Goal: Information Seeking & Learning: Learn about a topic

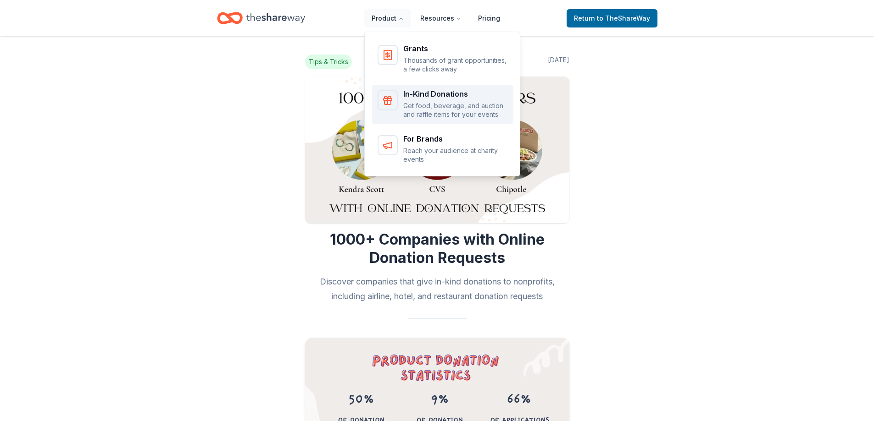
click at [402, 109] on div "In-Kind Donations Get food, beverage, and auction and raffle items for your eve…" at bounding box center [442, 104] width 130 height 29
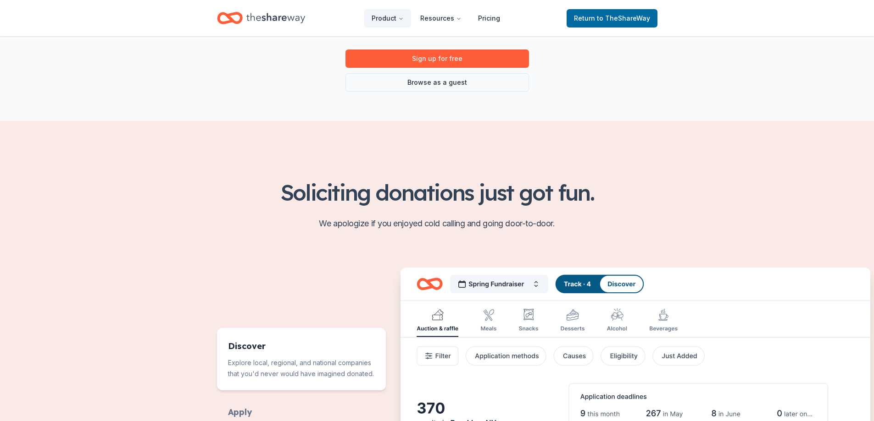
scroll to position [183, 0]
click at [454, 88] on link "Browse as a guest" at bounding box center [436, 83] width 183 height 18
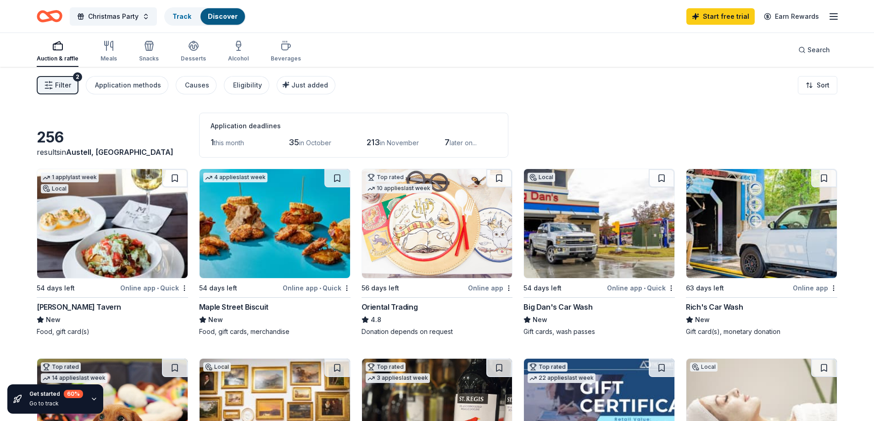
click at [66, 87] on span "Filter" at bounding box center [63, 85] width 16 height 11
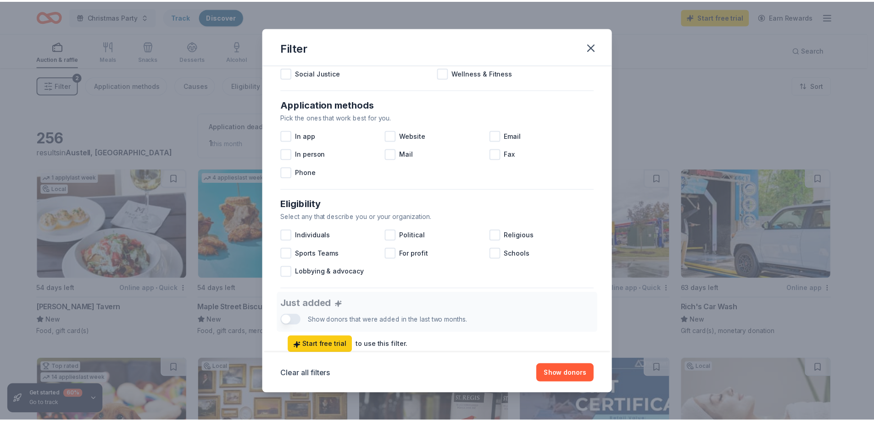
scroll to position [138, 0]
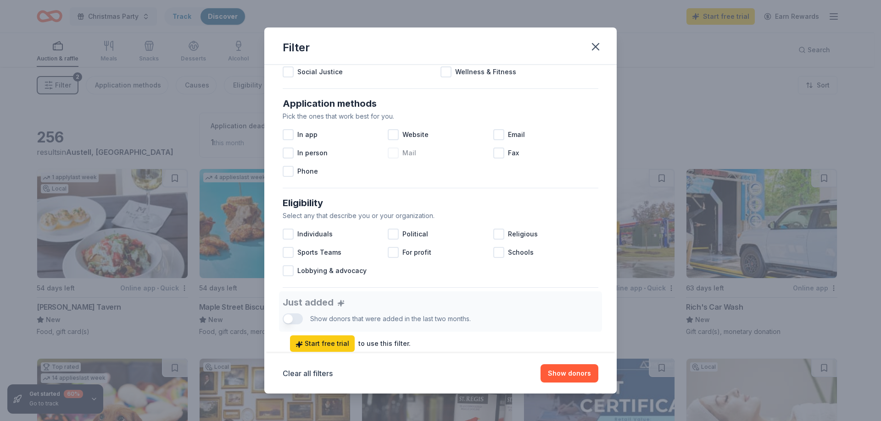
click at [388, 154] on div at bounding box center [393, 153] width 11 height 11
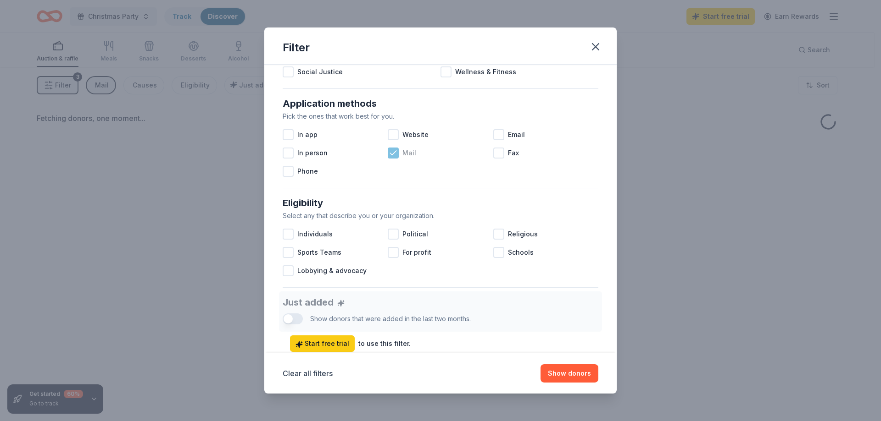
click at [390, 154] on icon at bounding box center [393, 153] width 6 height 4
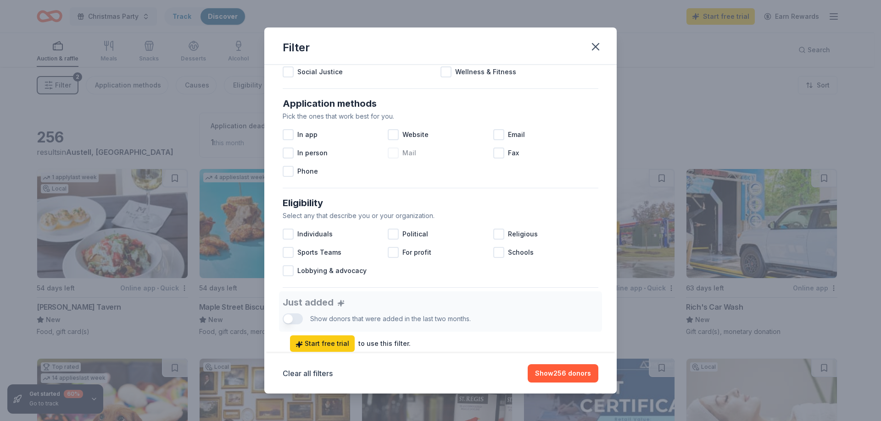
click at [389, 156] on div at bounding box center [393, 153] width 11 height 11
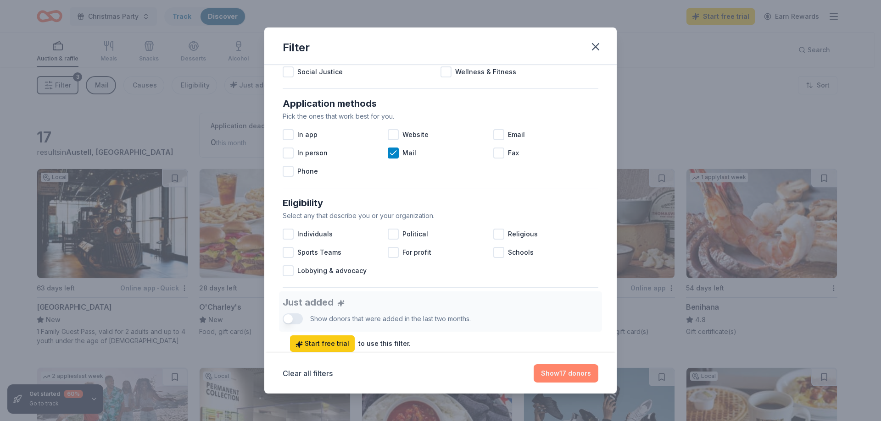
click at [553, 379] on button "Show 17 donors" at bounding box center [565, 374] width 65 height 18
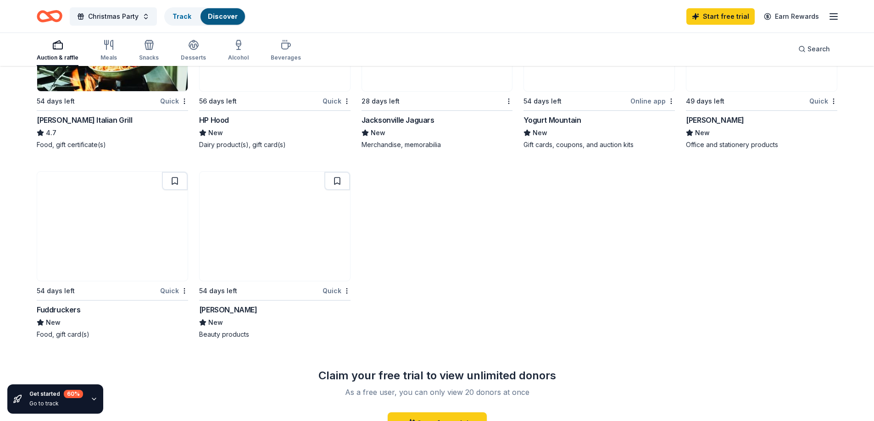
scroll to position [642, 0]
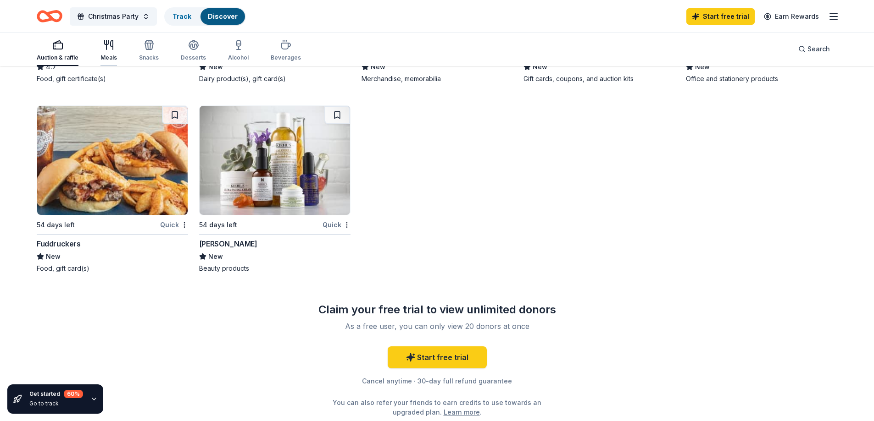
click at [108, 47] on icon "button" at bounding box center [108, 44] width 11 height 11
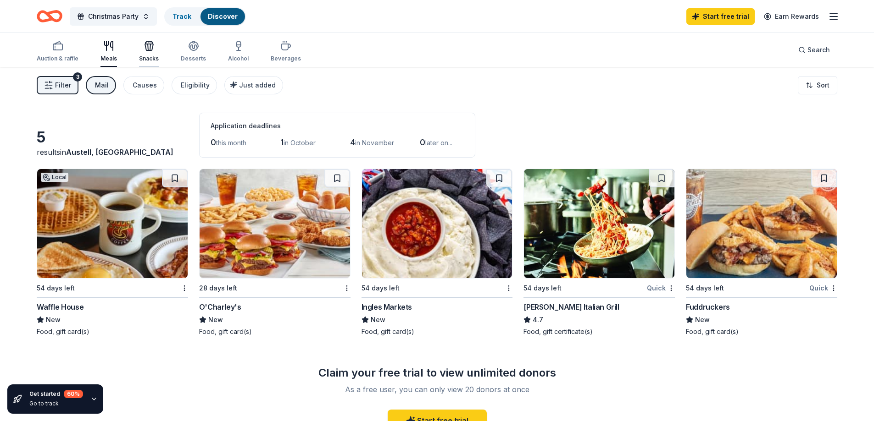
click at [147, 52] on div "Snacks" at bounding box center [149, 51] width 20 height 22
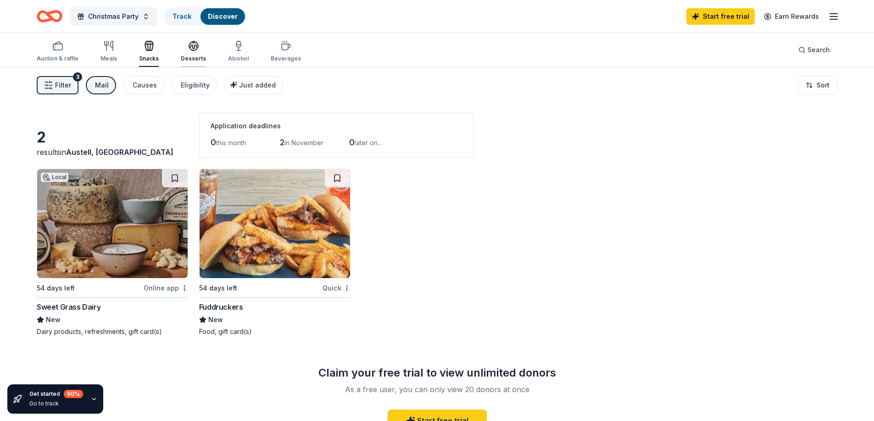
click at [193, 55] on div "Desserts" at bounding box center [193, 58] width 25 height 7
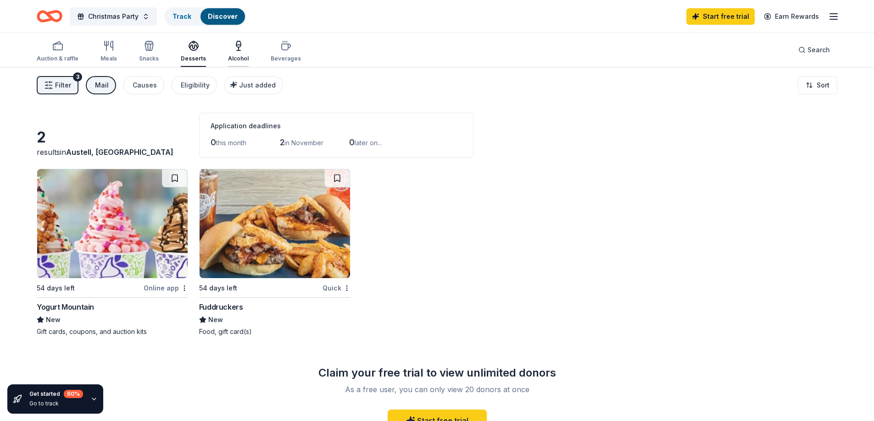
click at [228, 59] on div "Alcohol" at bounding box center [238, 58] width 21 height 7
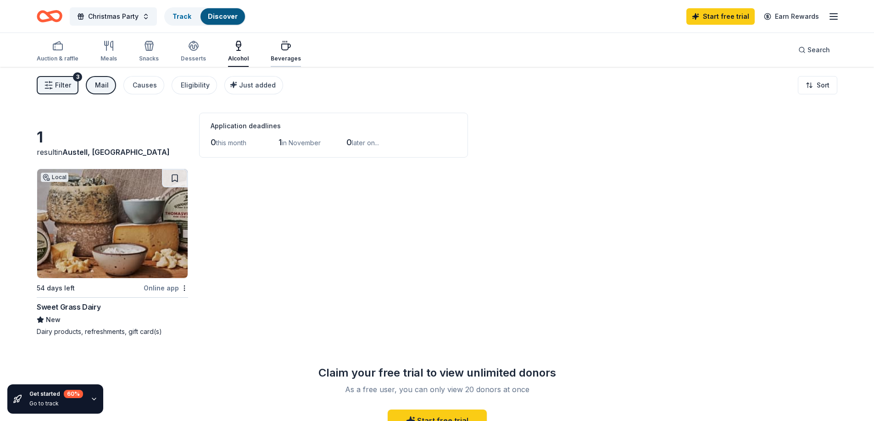
click at [282, 50] on icon "button" at bounding box center [286, 47] width 9 height 6
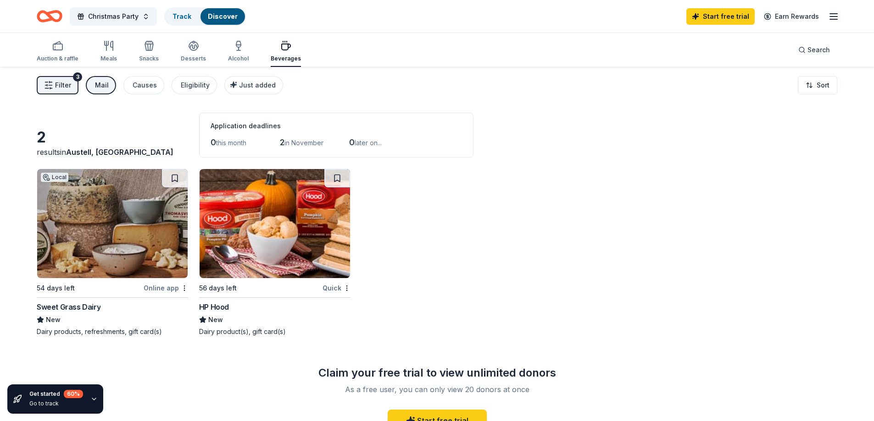
click at [57, 85] on span "Filter" at bounding box center [63, 85] width 16 height 11
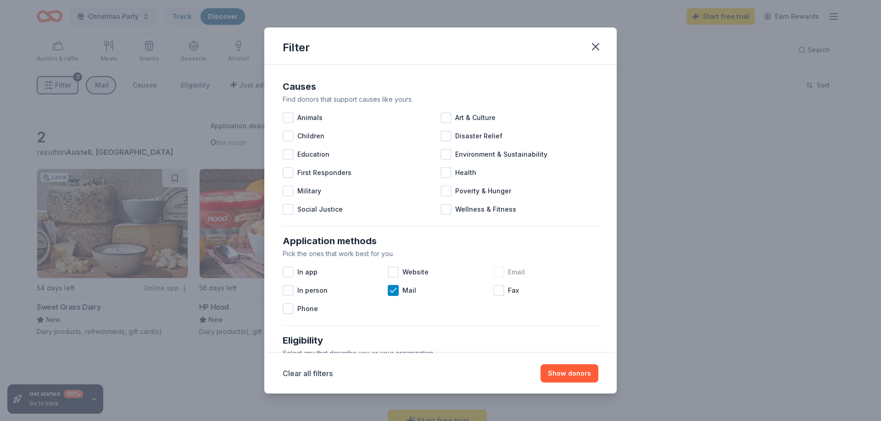
click at [496, 273] on div at bounding box center [498, 272] width 11 height 11
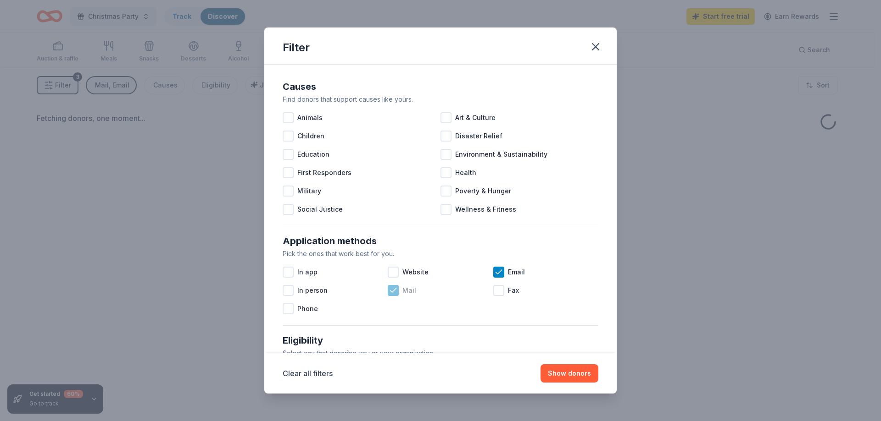
click at [388, 290] on icon at bounding box center [392, 290] width 9 height 9
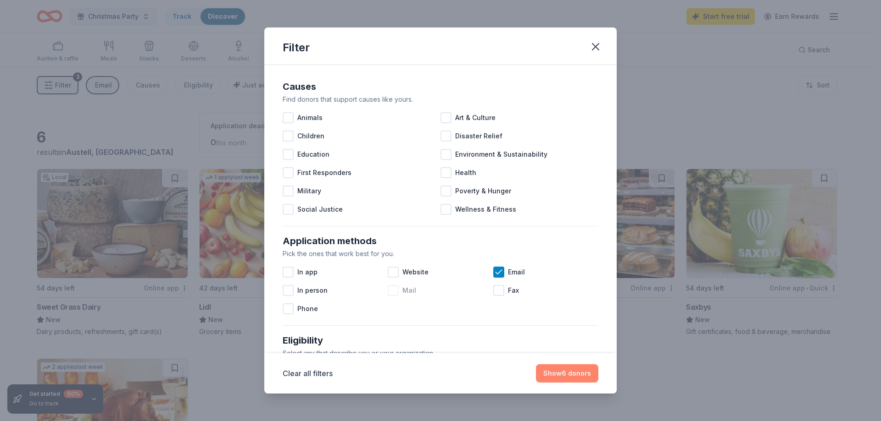
click at [558, 371] on button "Show 6 donors" at bounding box center [567, 374] width 62 height 18
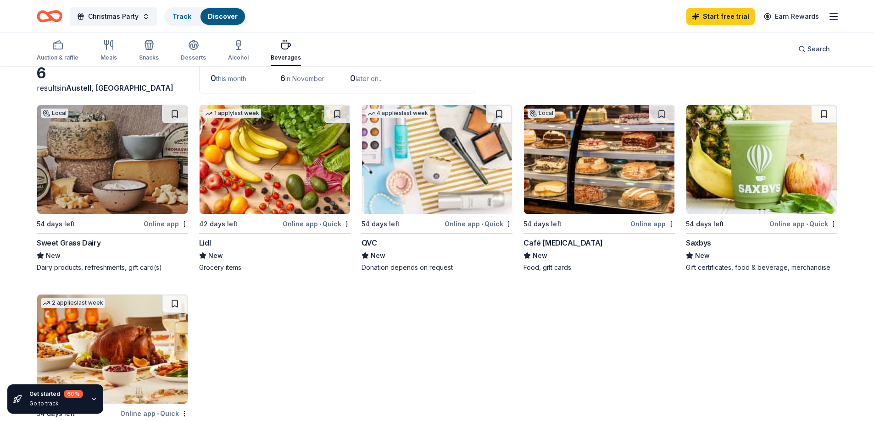
scroll to position [46, 0]
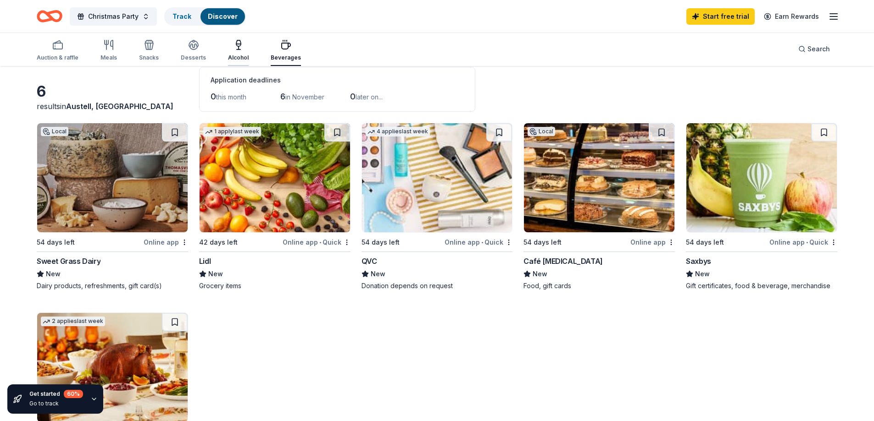
click at [240, 48] on icon "button" at bounding box center [238, 44] width 11 height 11
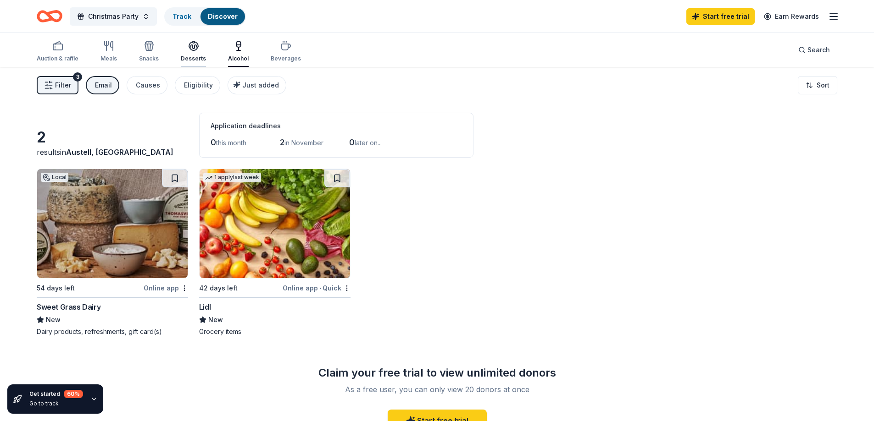
click at [189, 51] on div "Desserts" at bounding box center [193, 51] width 25 height 22
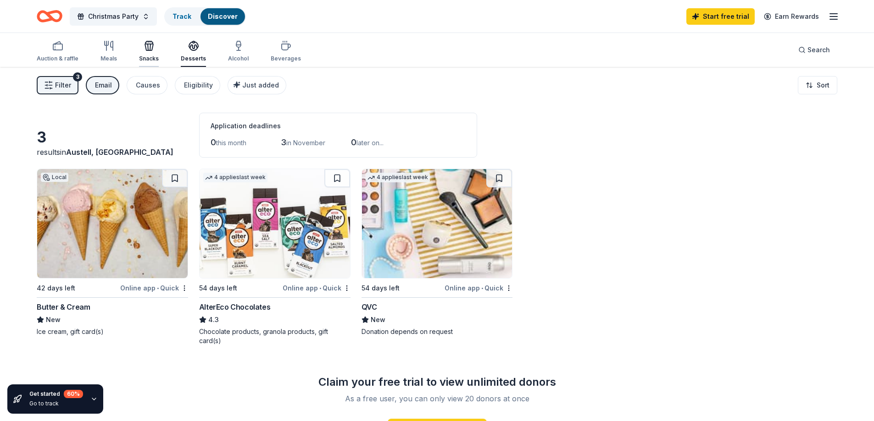
click at [149, 55] on div "Snacks" at bounding box center [149, 51] width 20 height 22
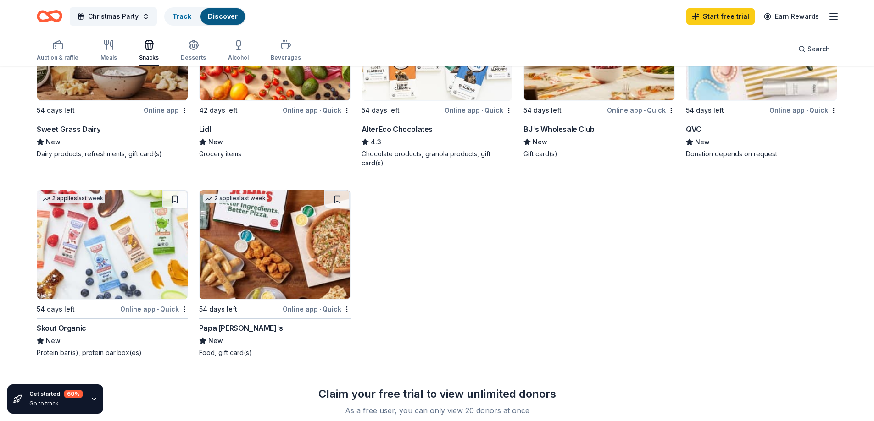
scroll to position [183, 0]
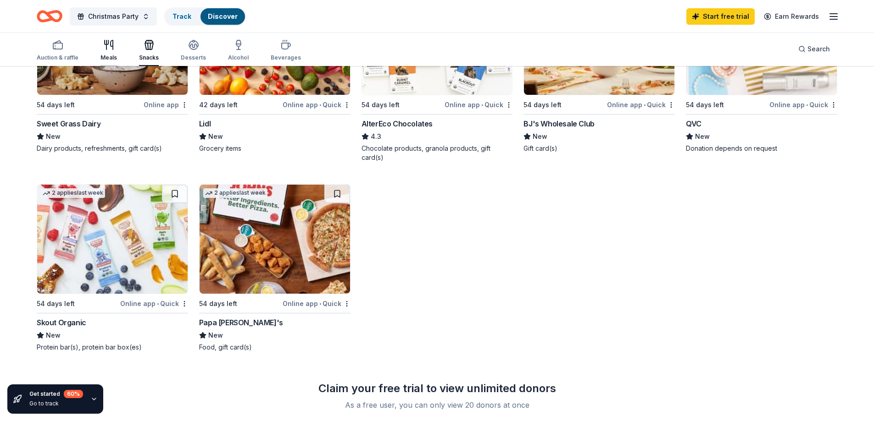
click at [112, 51] on div "Meals" at bounding box center [108, 50] width 17 height 22
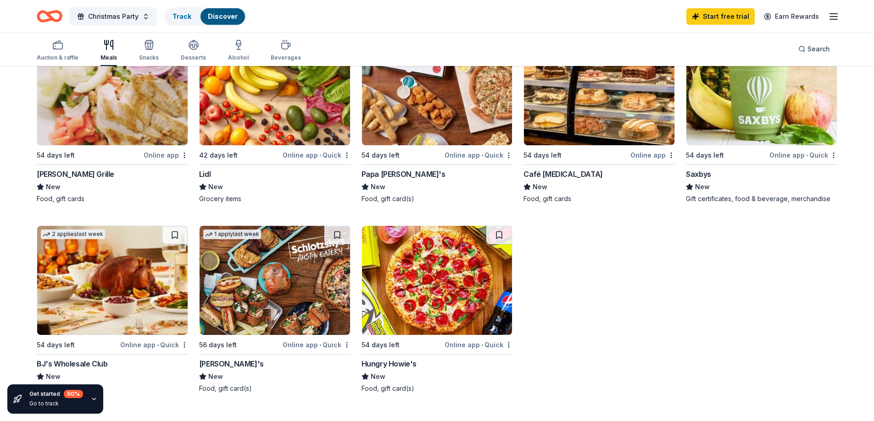
scroll to position [138, 0]
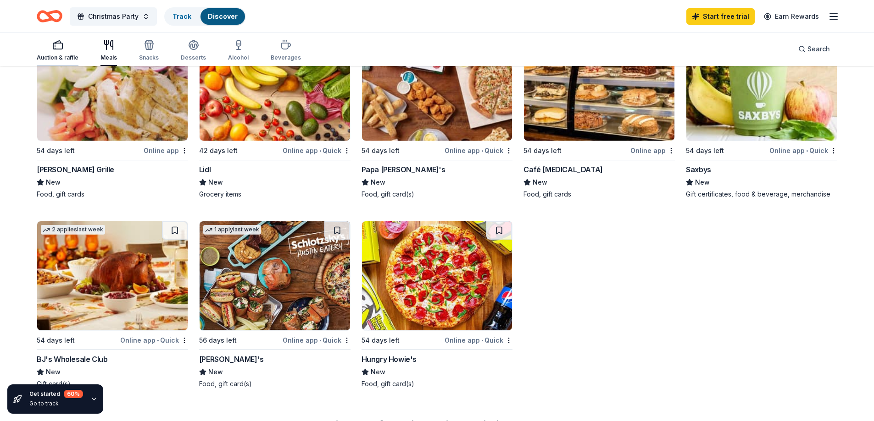
click at [71, 54] on div "Auction & raffle" at bounding box center [58, 50] width 42 height 22
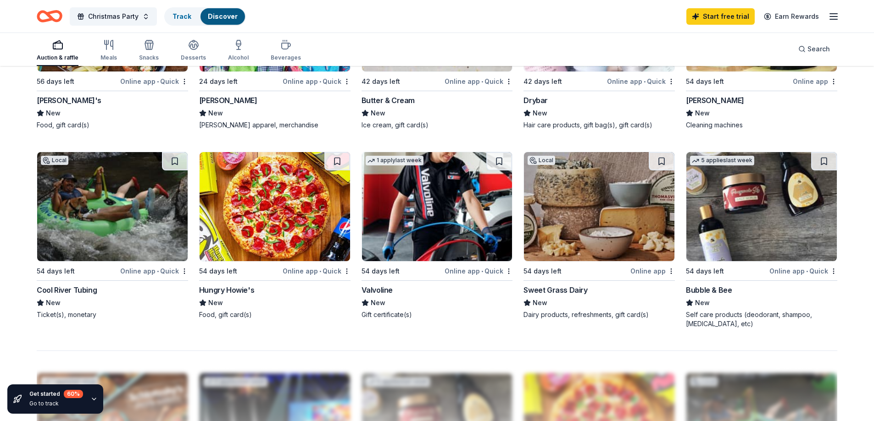
scroll to position [596, 0]
